Goal: Task Accomplishment & Management: Complete application form

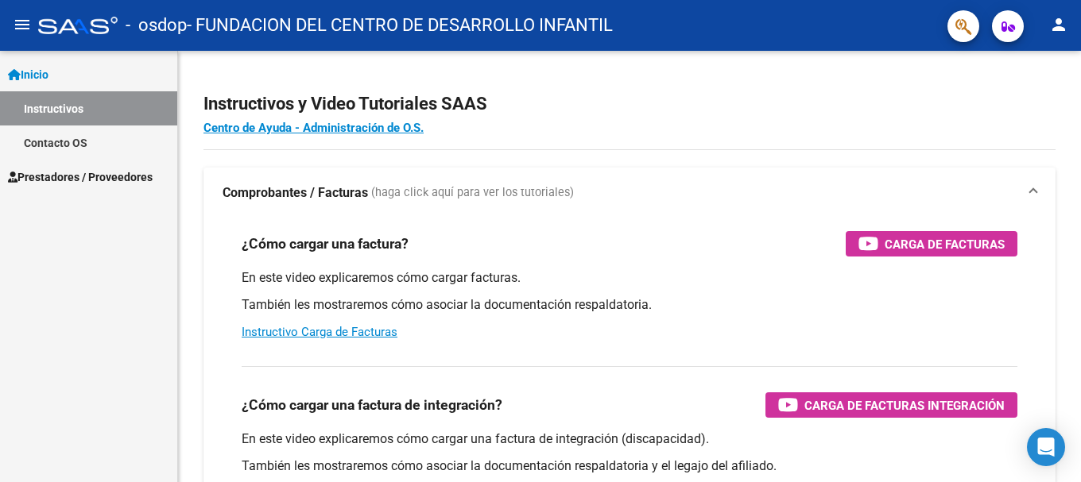
click at [57, 180] on span "Prestadores / Proveedores" at bounding box center [80, 176] width 145 height 17
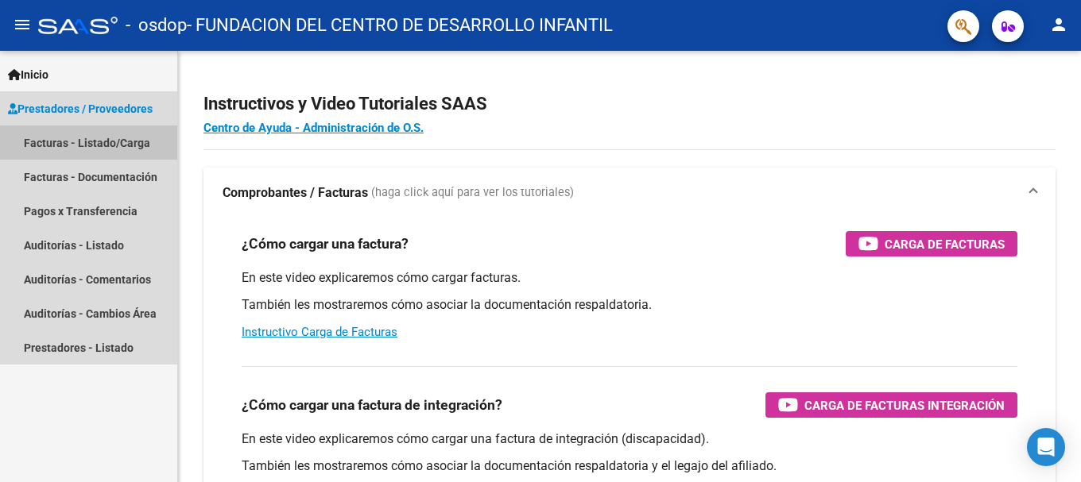
click at [87, 143] on link "Facturas - Listado/Carga" at bounding box center [88, 143] width 177 height 34
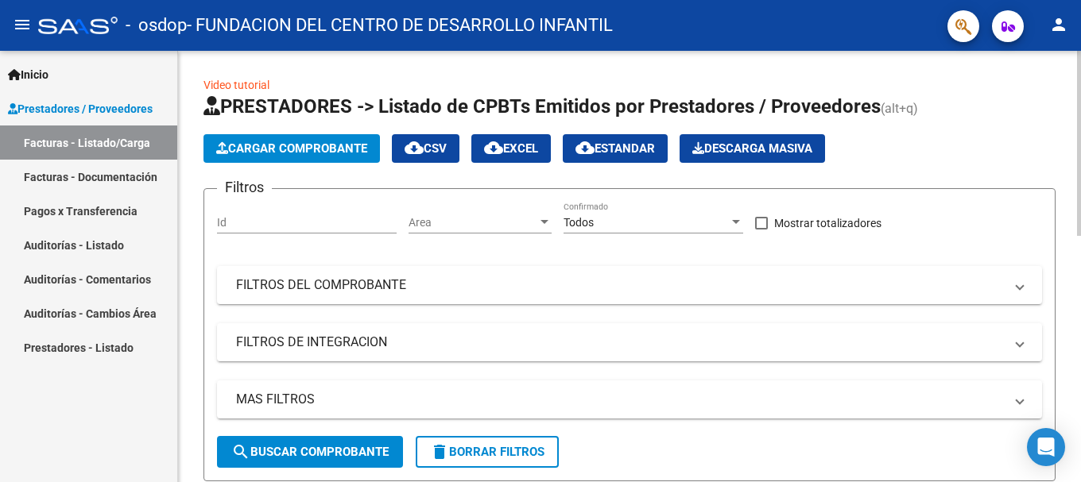
click at [304, 148] on span "Cargar Comprobante" at bounding box center [291, 148] width 151 height 14
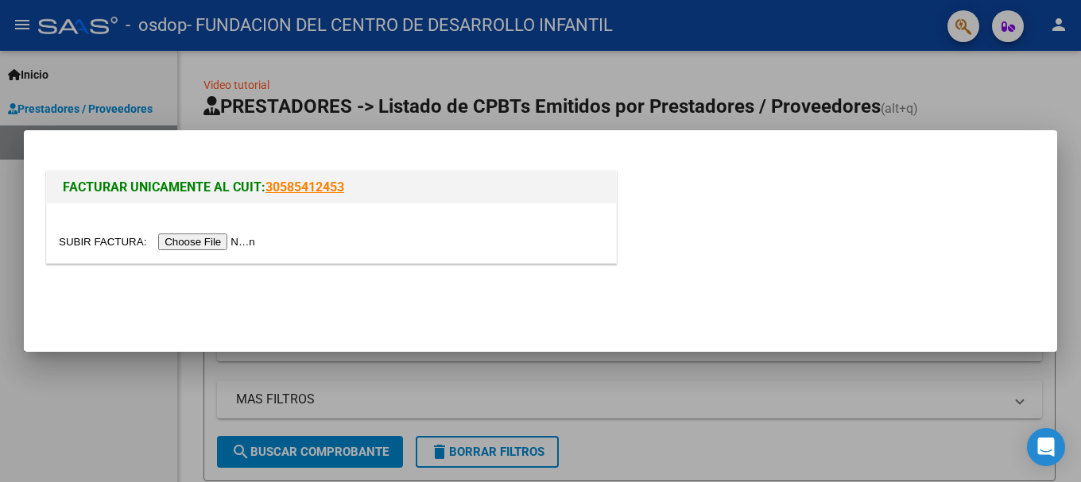
click at [190, 242] on input "file" at bounding box center [159, 242] width 201 height 17
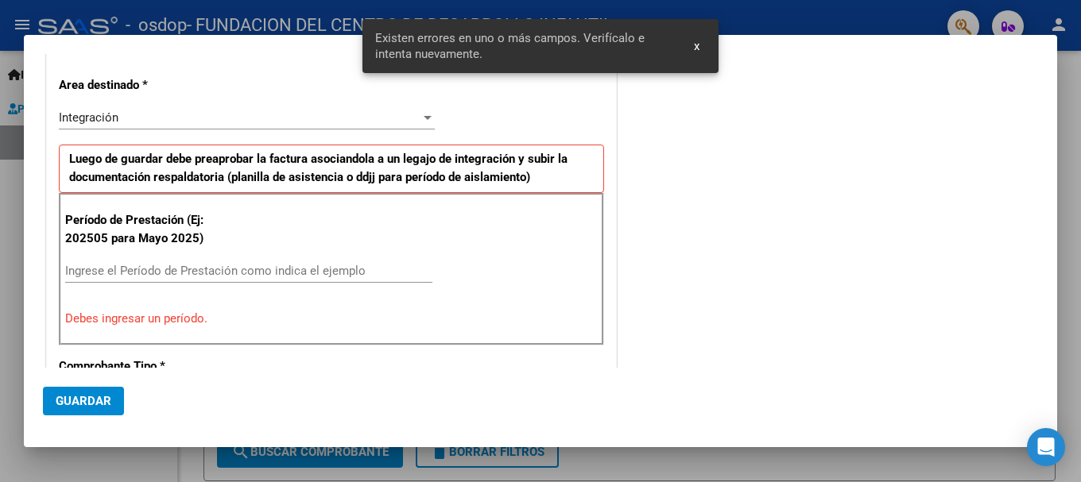
scroll to position [367, 0]
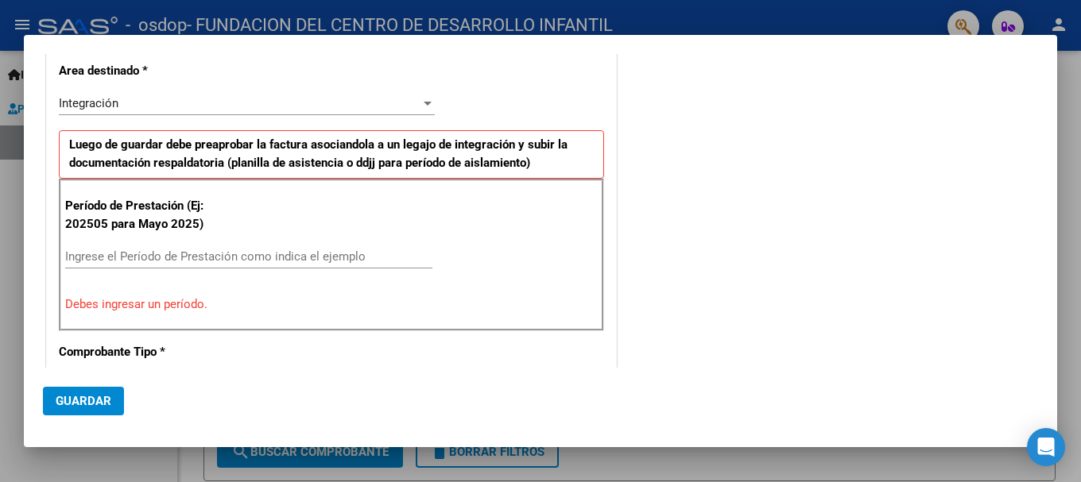
click at [151, 255] on input "Ingrese el Período de Prestación como indica el ejemplo" at bounding box center [248, 256] width 367 height 14
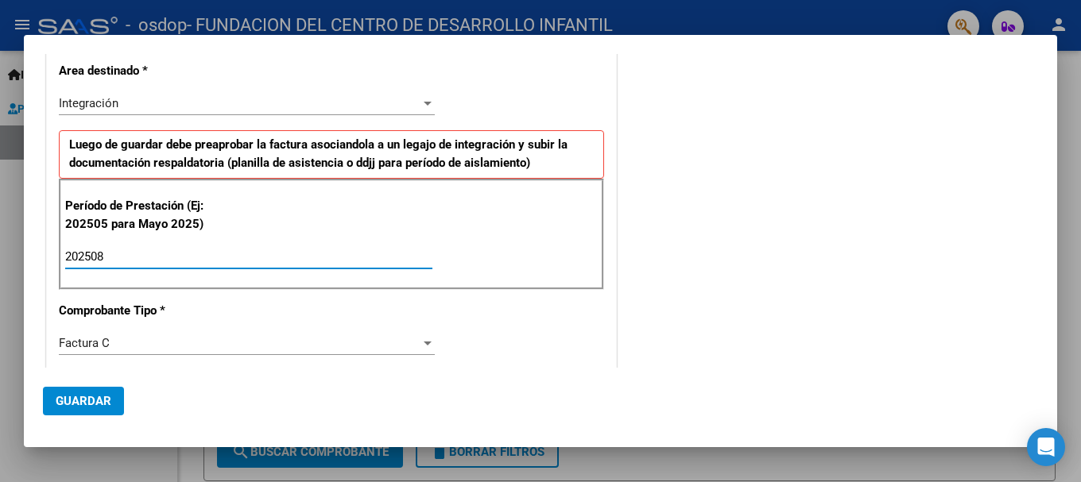
type input "202508"
click at [106, 394] on span "Guardar" at bounding box center [84, 401] width 56 height 14
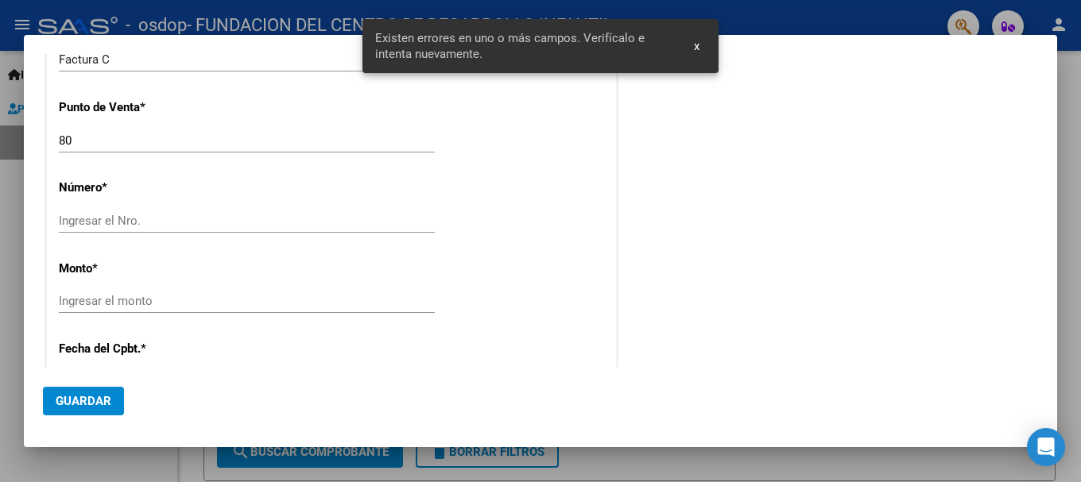
scroll to position [653, 0]
click at [102, 212] on input "Ingresar el Nro." at bounding box center [247, 218] width 376 height 14
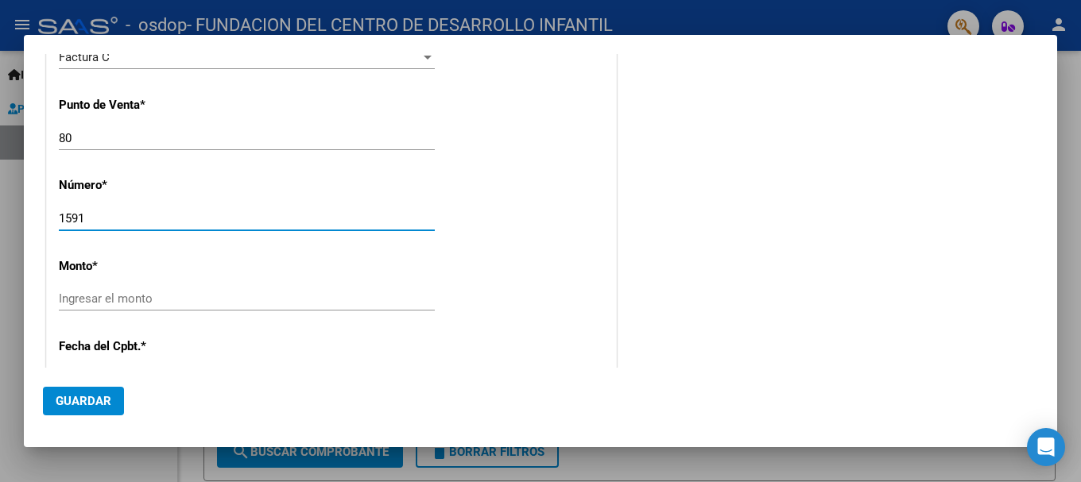
type input "1591"
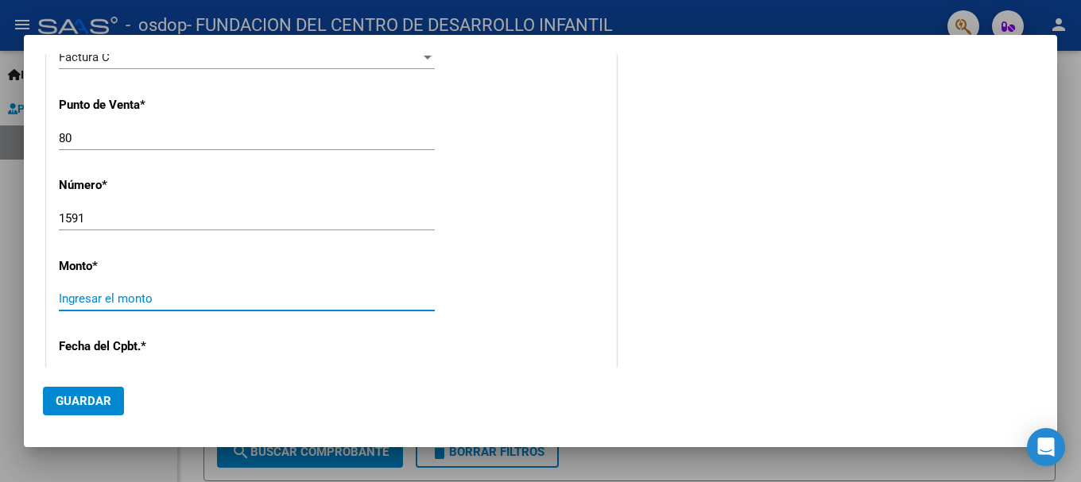
click at [118, 300] on input "Ingresar el monto" at bounding box center [247, 299] width 376 height 14
type input "$ 475.830,36"
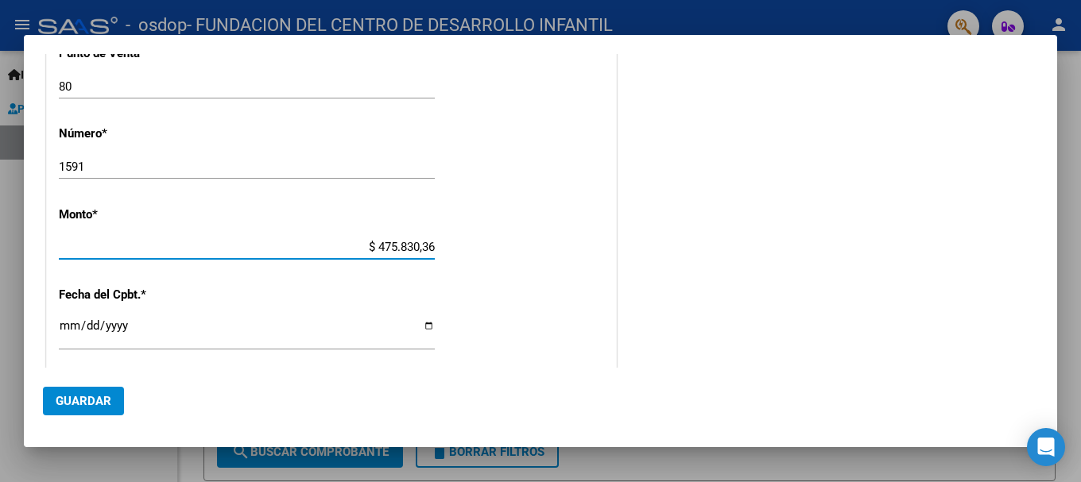
scroll to position [733, 0]
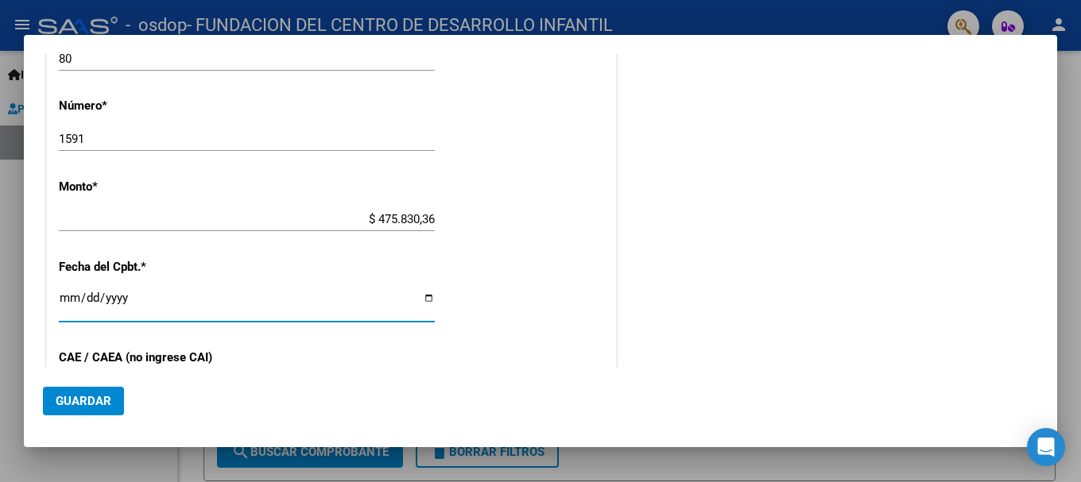
click at [426, 300] on input "Ingresar la fecha" at bounding box center [247, 304] width 376 height 25
click at [419, 300] on input "Ingresar la fecha" at bounding box center [247, 304] width 376 height 25
click at [419, 298] on input "Ingresar la fecha" at bounding box center [247, 304] width 376 height 25
click at [425, 297] on input "Ingresar la fecha" at bounding box center [247, 304] width 376 height 25
type input "[DATE]"
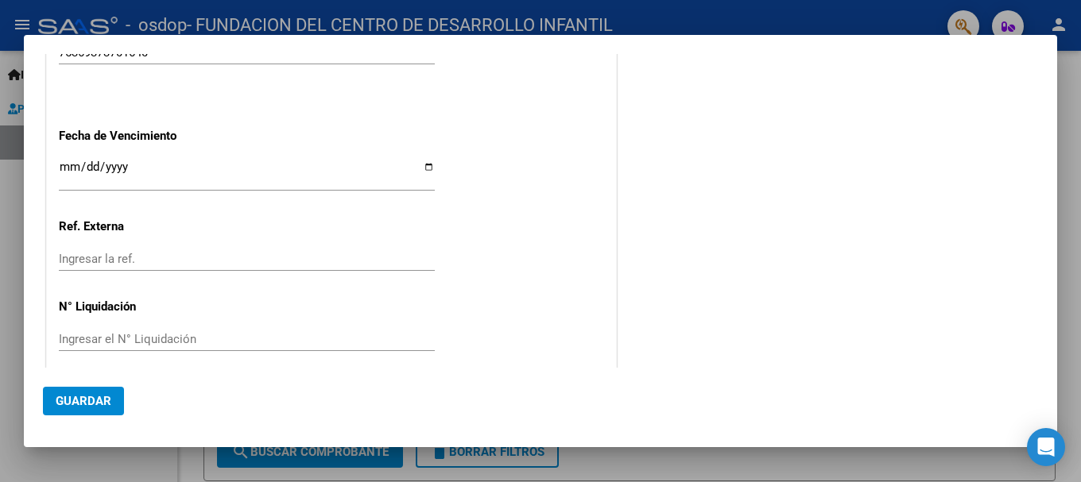
scroll to position [1084, 0]
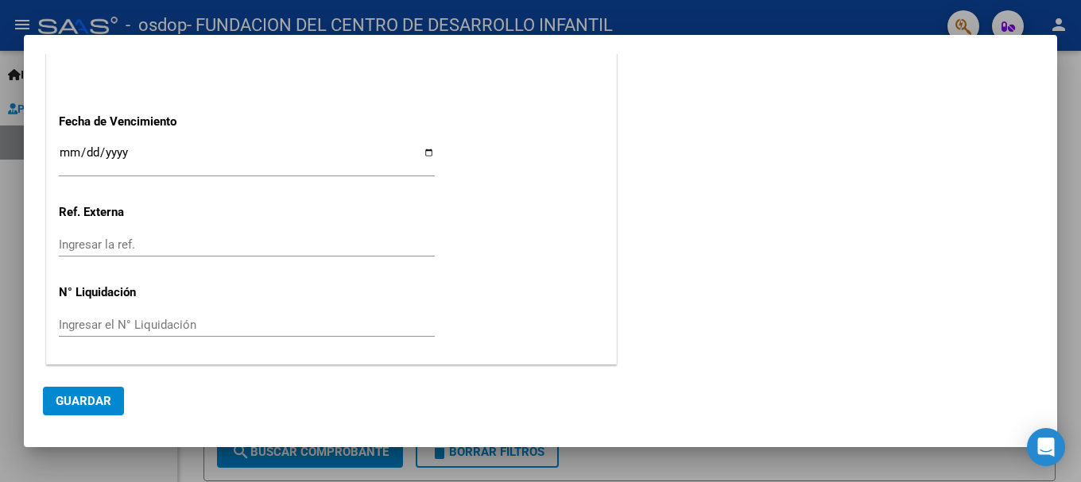
click at [96, 401] on span "Guardar" at bounding box center [84, 401] width 56 height 14
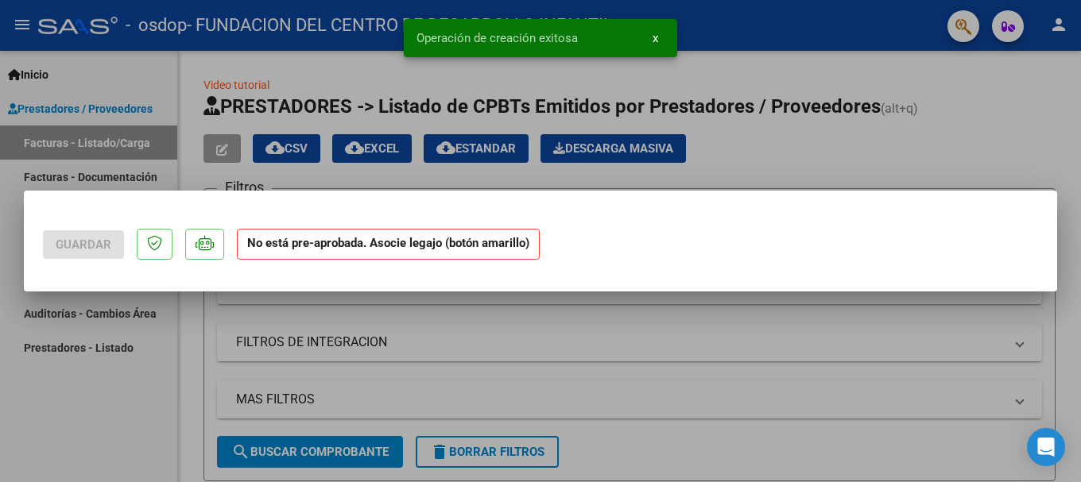
scroll to position [0, 0]
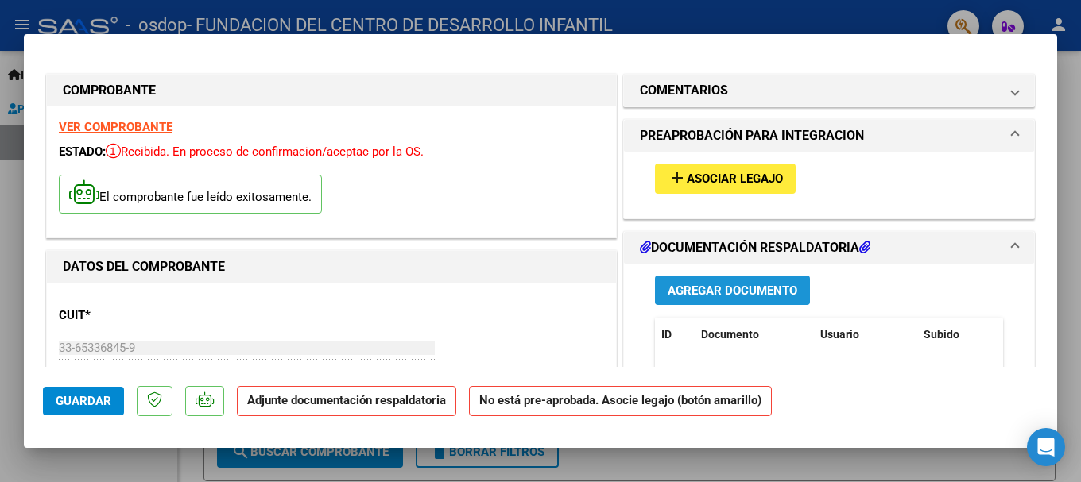
click at [732, 288] on span "Agregar Documento" at bounding box center [732, 291] width 130 height 14
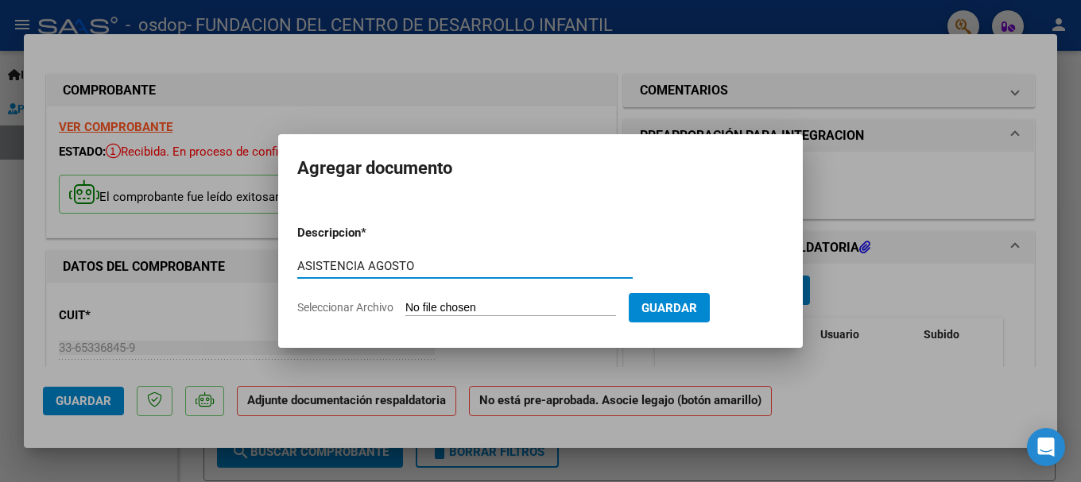
type input "ASISTENCIA AGOSTO"
click at [338, 307] on span "Seleccionar Archivo" at bounding box center [345, 307] width 96 height 13
click at [405, 307] on input "Seleccionar Archivo" at bounding box center [510, 308] width 211 height 15
type input "C:\fakepath\8. ASISTENCIA [PERSON_NAME].pdf"
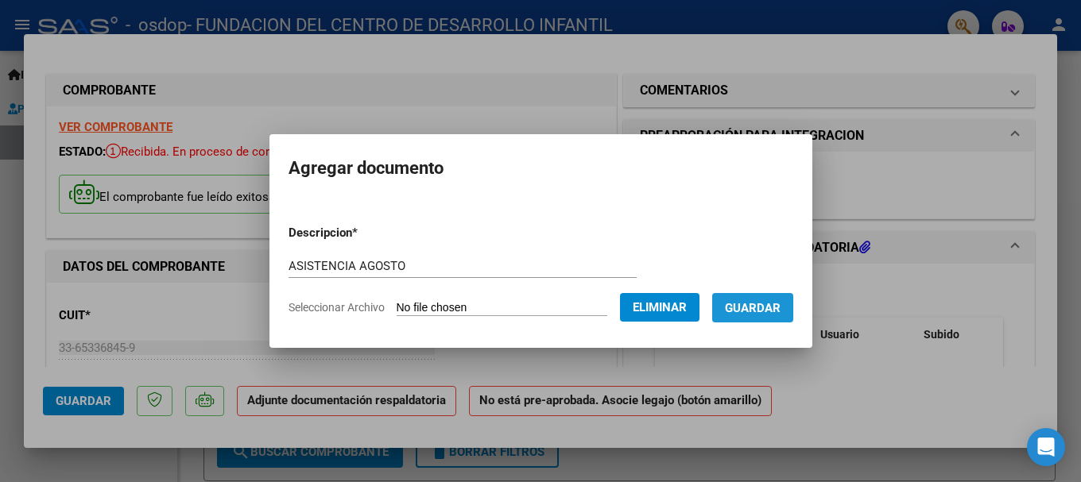
click at [780, 305] on span "Guardar" at bounding box center [753, 308] width 56 height 14
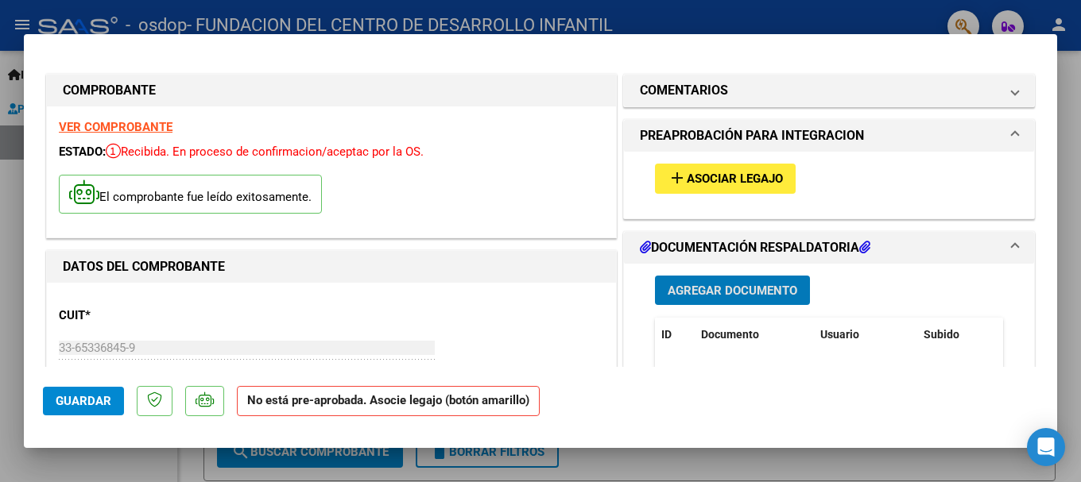
click at [693, 175] on span "Asociar Legajo" at bounding box center [734, 179] width 96 height 14
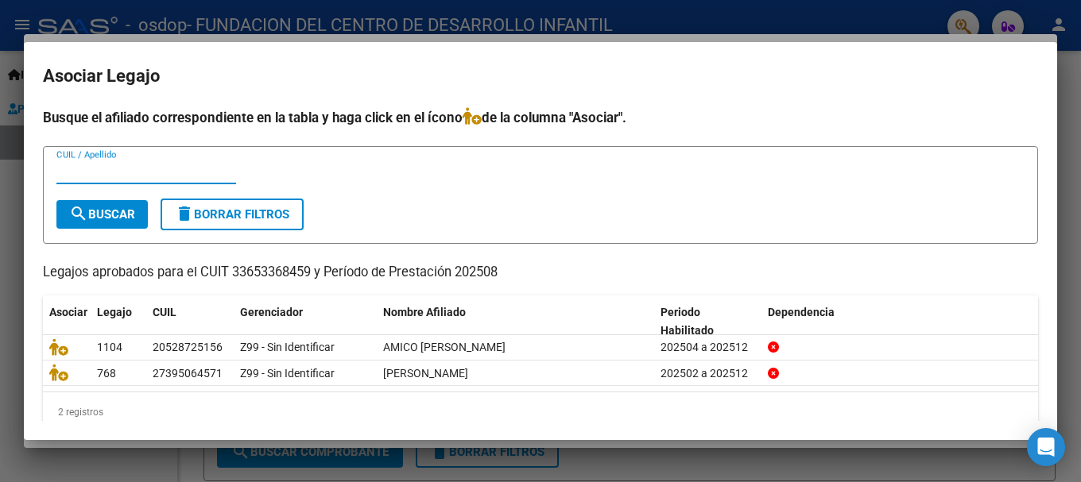
scroll to position [25, 0]
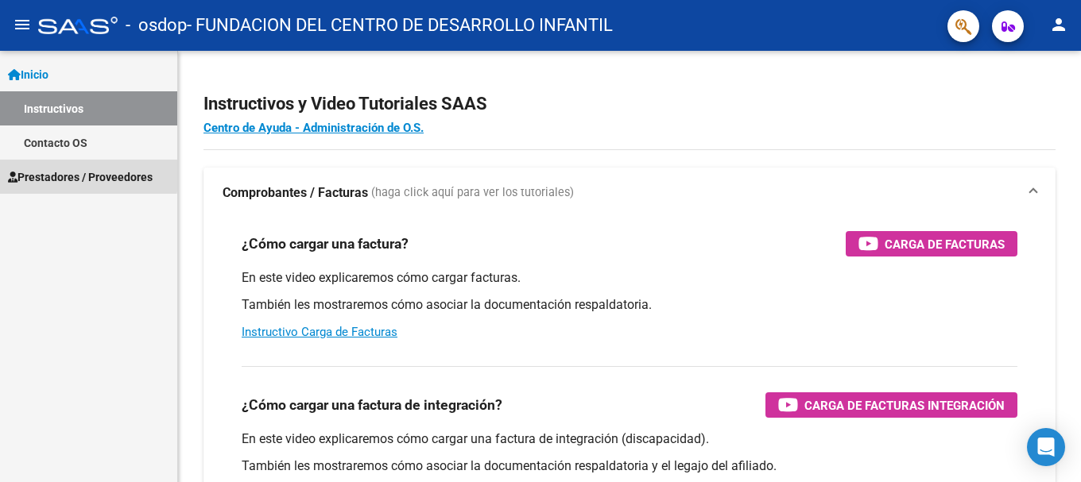
click at [64, 173] on span "Prestadores / Proveedores" at bounding box center [80, 176] width 145 height 17
click at [99, 175] on span "Prestadores / Proveedores" at bounding box center [80, 176] width 145 height 17
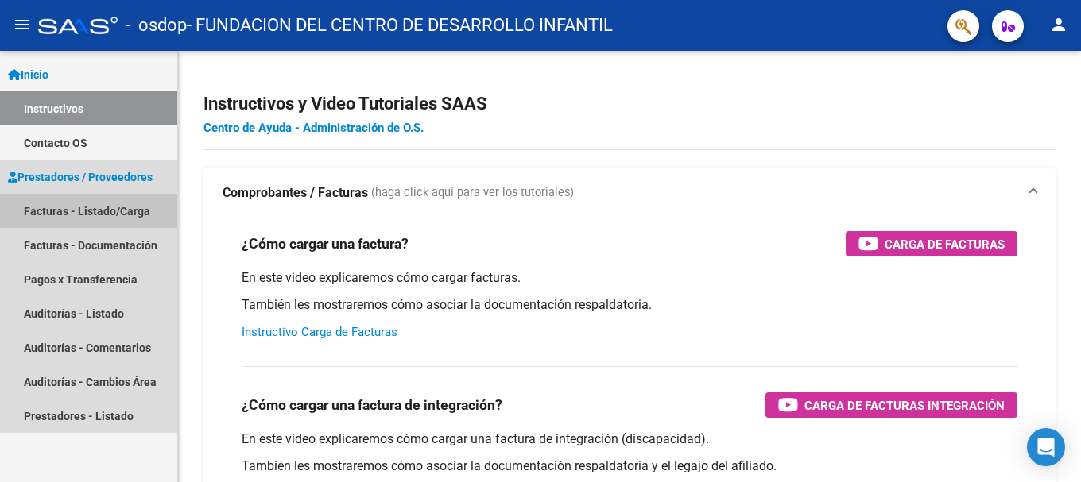
click at [99, 203] on link "Facturas - Listado/Carga" at bounding box center [88, 211] width 177 height 34
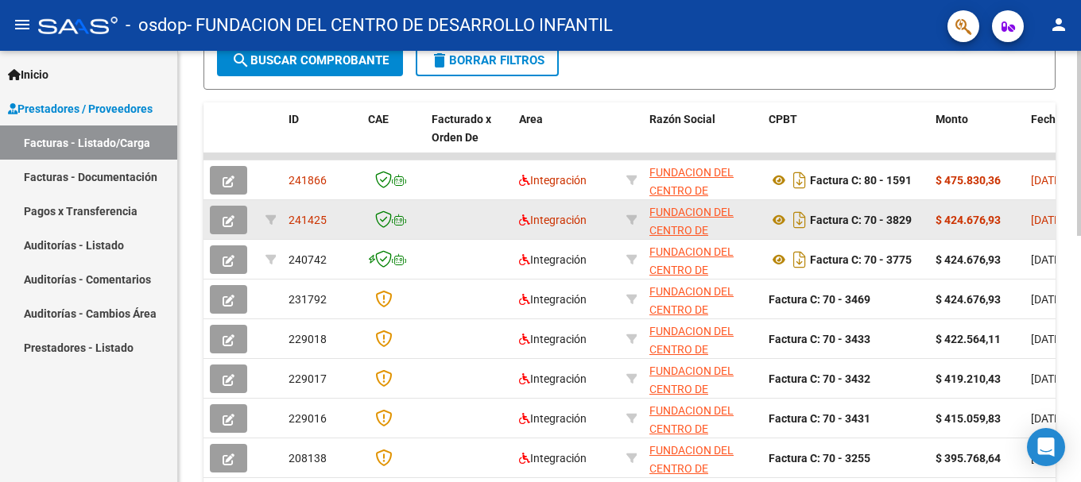
scroll to position [397, 0]
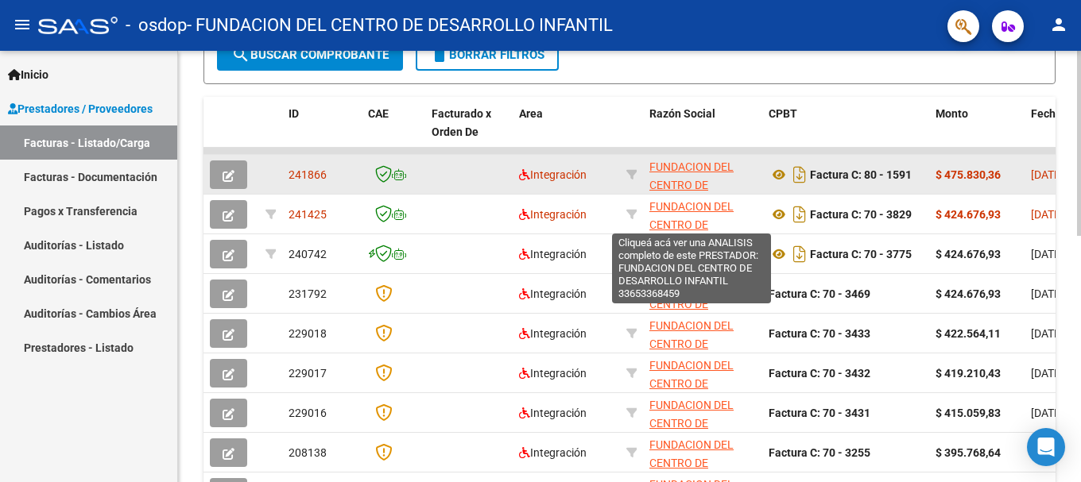
drag, startPoint x: 953, startPoint y: 153, endPoint x: 570, endPoint y: 171, distance: 383.3
click at [573, 171] on datatable-scroller "241866 Integración FUNDACION DEL CENTRO DE DESARROLLO INFANTIL 33653368459 Fact…" at bounding box center [629, 350] width 852 height 404
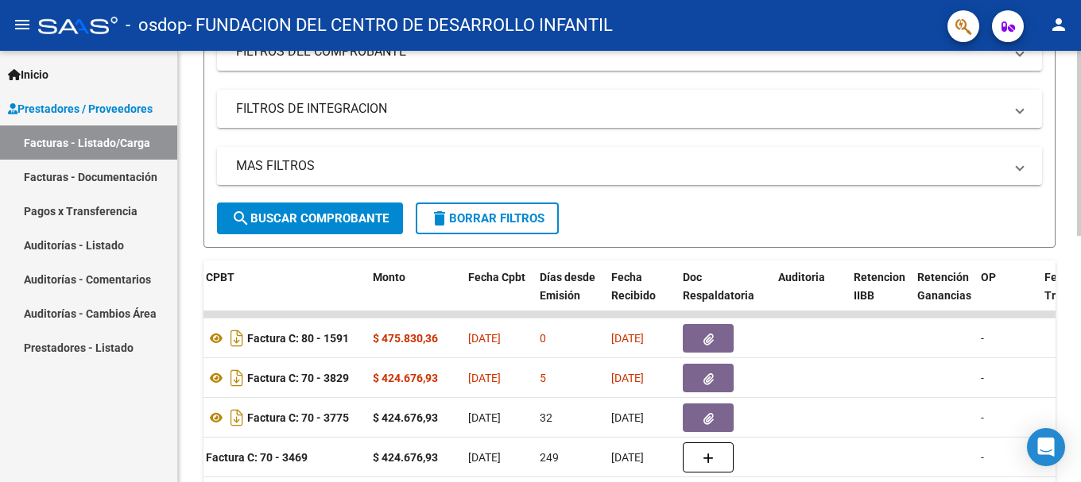
scroll to position [258, 0]
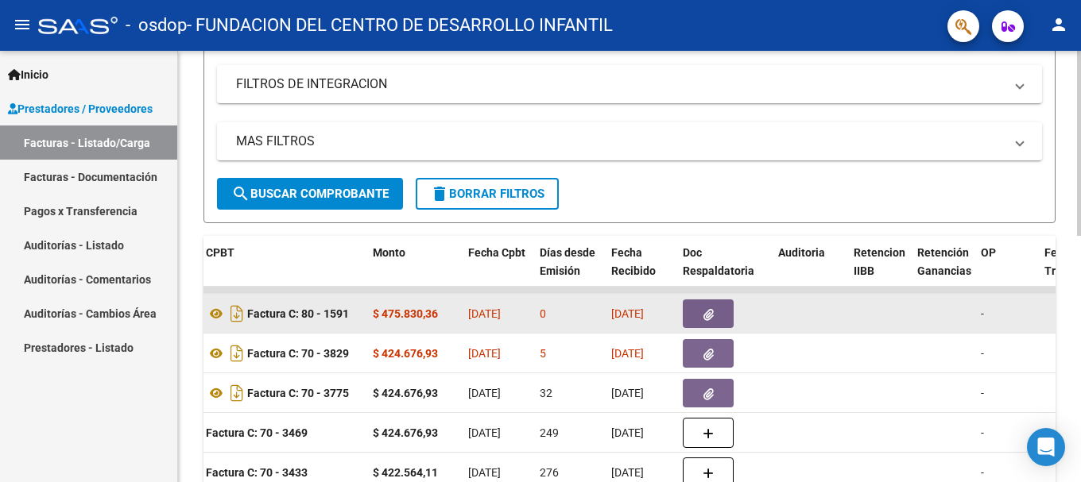
drag, startPoint x: 898, startPoint y: 288, endPoint x: 301, endPoint y: 294, distance: 596.7
click at [423, 294] on datatable-scroller "241866 Integración FUNDACION DEL CENTRO DE DESARROLLO INFANTIL 33653368459 Fact…" at bounding box center [67, 489] width 852 height 404
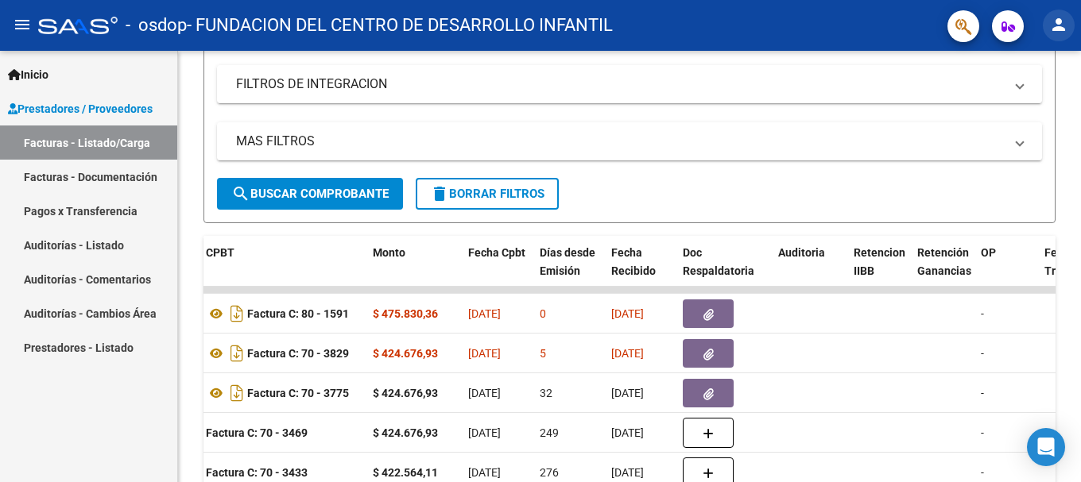
click at [1060, 27] on mat-icon "person" at bounding box center [1058, 24] width 19 height 19
click at [888, 338] on div at bounding box center [540, 241] width 1081 height 482
